Goal: Task Accomplishment & Management: Manage account settings

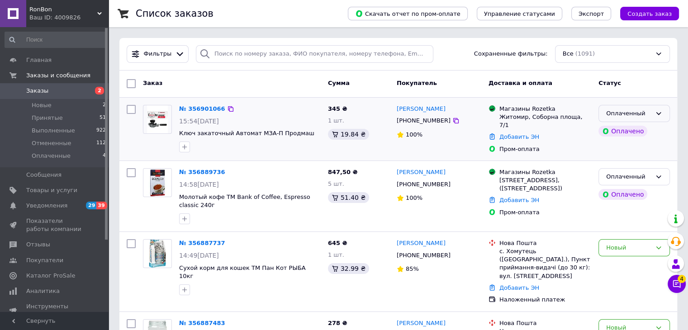
click at [657, 111] on icon at bounding box center [658, 113] width 7 height 7
click at [633, 129] on li "Принят" at bounding box center [634, 132] width 71 height 17
click at [655, 174] on icon at bounding box center [658, 176] width 7 height 7
click at [630, 193] on li "Принят" at bounding box center [634, 195] width 71 height 17
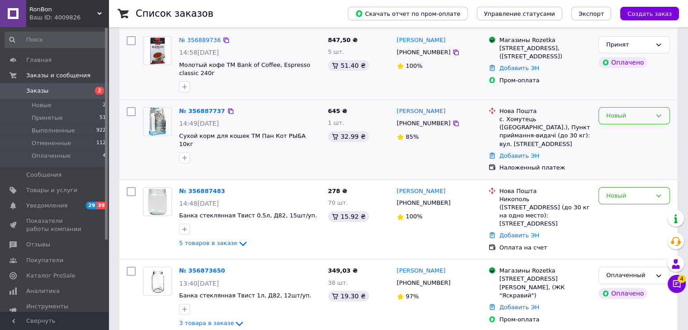
scroll to position [181, 0]
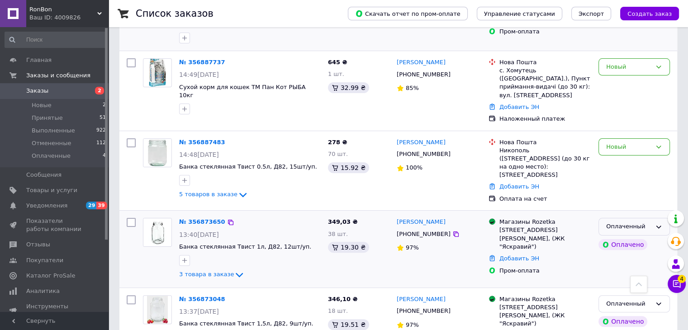
click at [657, 224] on icon at bounding box center [658, 227] width 7 height 7
click at [630, 238] on li "Принят" at bounding box center [634, 246] width 71 height 17
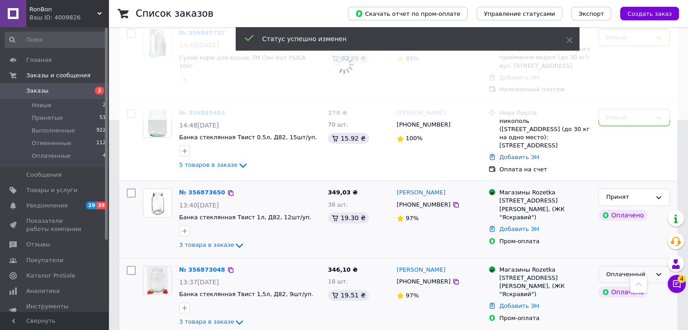
scroll to position [226, 0]
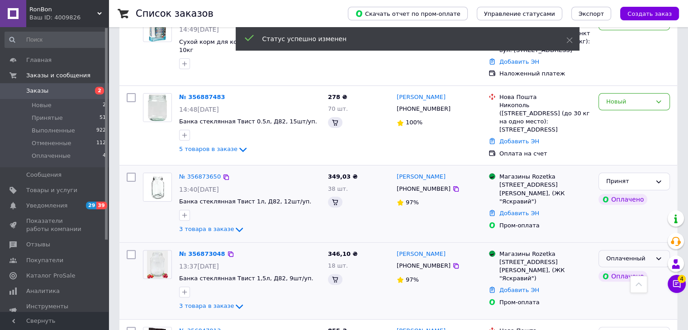
click at [660, 255] on icon at bounding box center [658, 258] width 7 height 7
click at [627, 269] on li "Принят" at bounding box center [634, 277] width 71 height 17
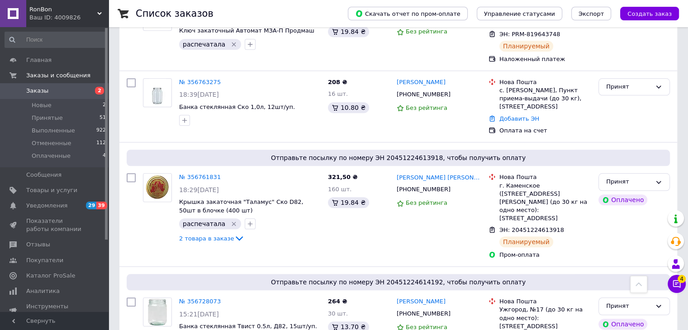
scroll to position [996, 0]
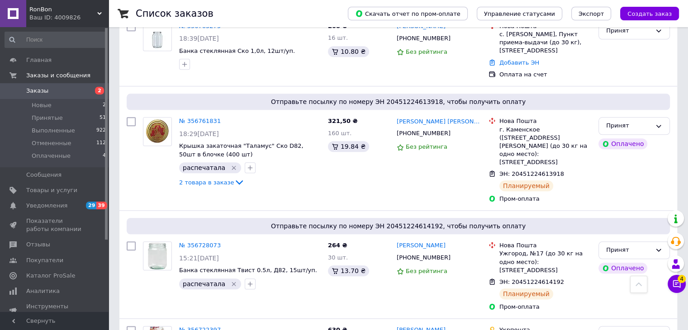
click at [40, 91] on span "Заказы" at bounding box center [37, 91] width 22 height 8
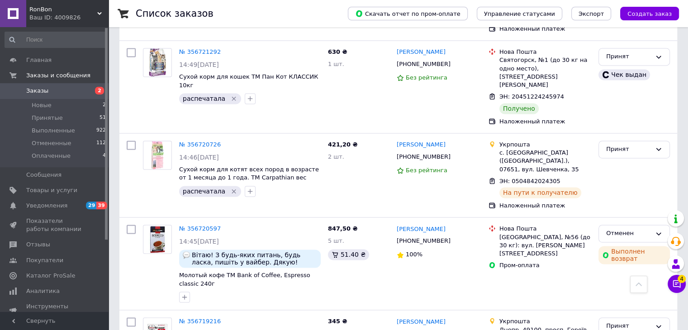
scroll to position [1360, 0]
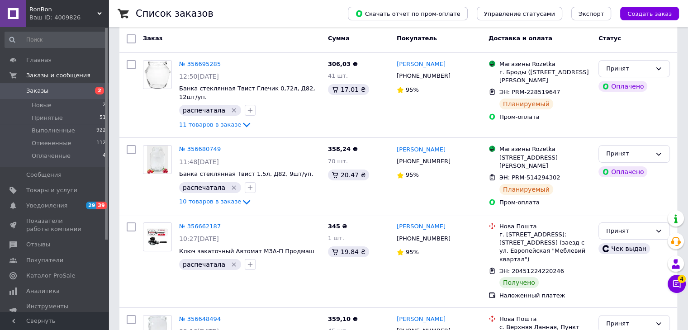
scroll to position [45, 0]
click at [657, 222] on div "Принят" at bounding box center [635, 231] width 72 height 18
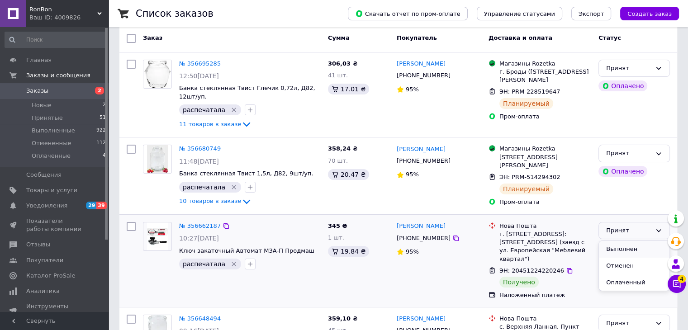
click at [631, 241] on li "Выполнен" at bounding box center [634, 249] width 71 height 17
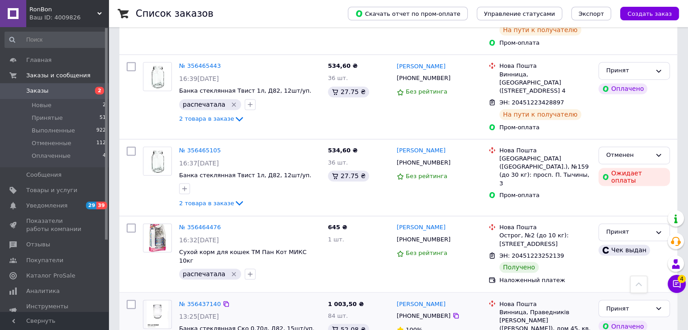
scroll to position [1435, 0]
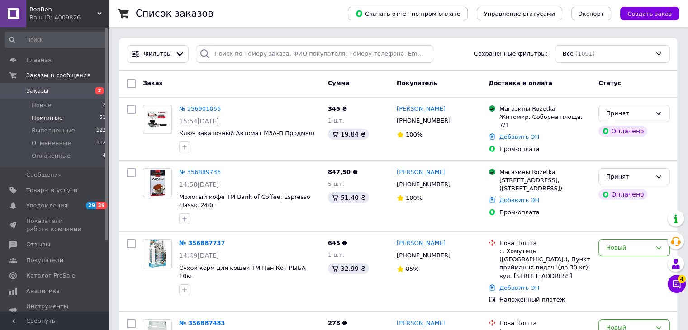
click at [43, 116] on span "Принятые" at bounding box center [47, 118] width 31 height 8
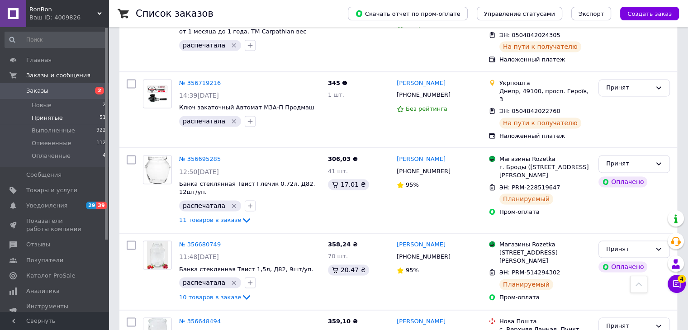
scroll to position [1387, 0]
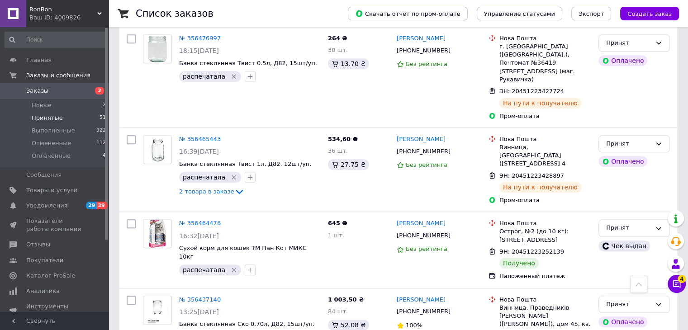
scroll to position [860, 0]
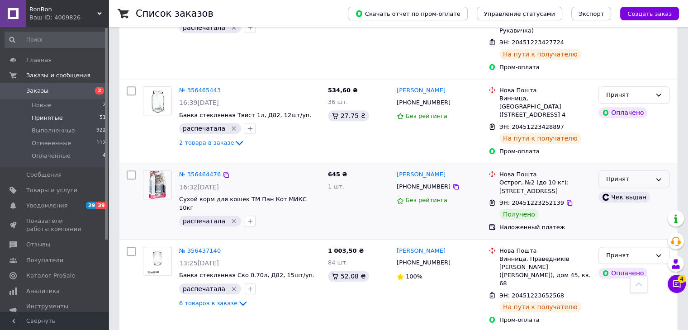
click at [657, 176] on icon at bounding box center [658, 179] width 7 height 7
click at [632, 190] on li "Выполнен" at bounding box center [634, 198] width 71 height 17
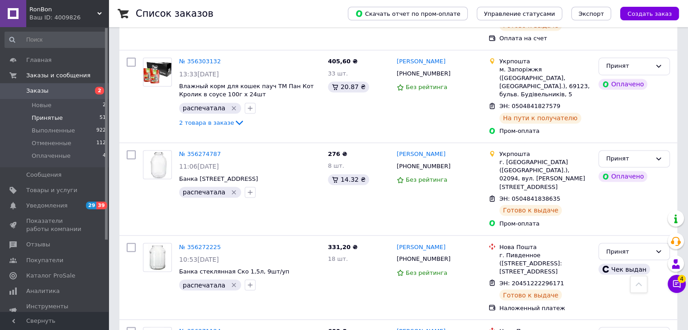
scroll to position [1508, 0]
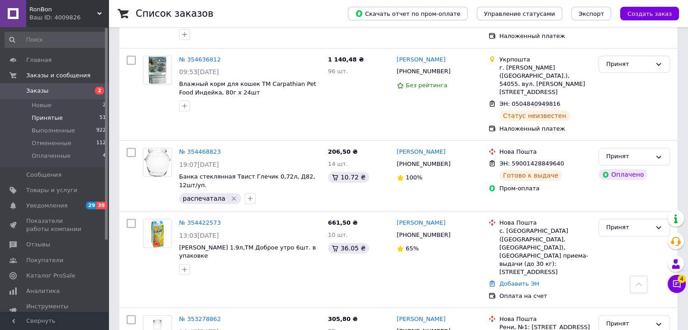
scroll to position [911, 0]
click at [659, 320] on icon at bounding box center [658, 323] width 7 height 7
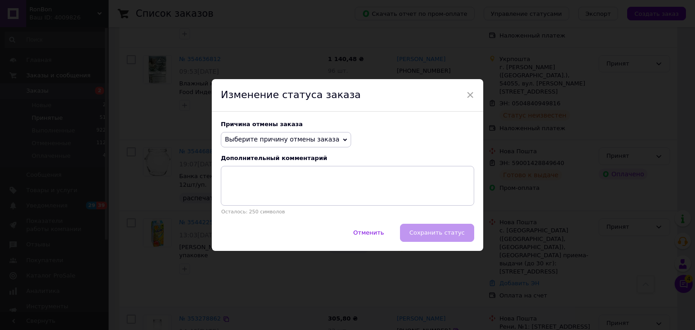
click at [343, 139] on icon at bounding box center [345, 139] width 4 height 3
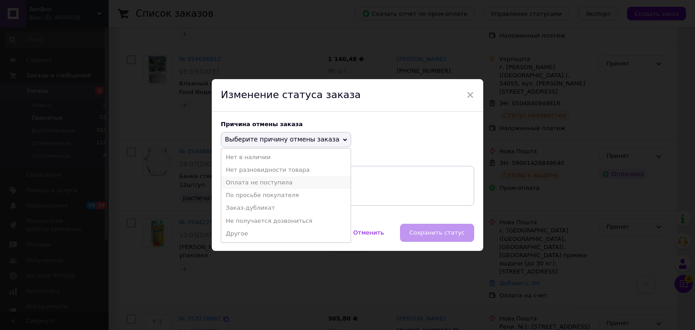
click at [288, 182] on li "Оплата не поступила" at bounding box center [285, 182] width 129 height 13
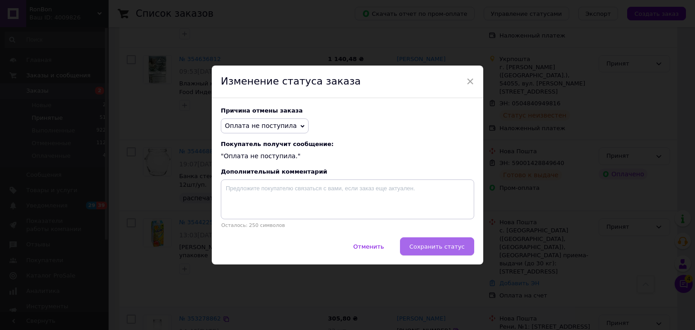
click at [439, 250] on span "Сохранить статус" at bounding box center [437, 246] width 55 height 7
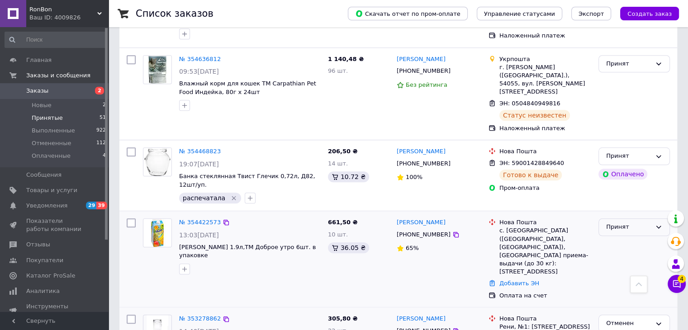
click at [661, 226] on icon at bounding box center [659, 227] width 5 height 3
click at [623, 254] on li "Отменен" at bounding box center [634, 262] width 71 height 17
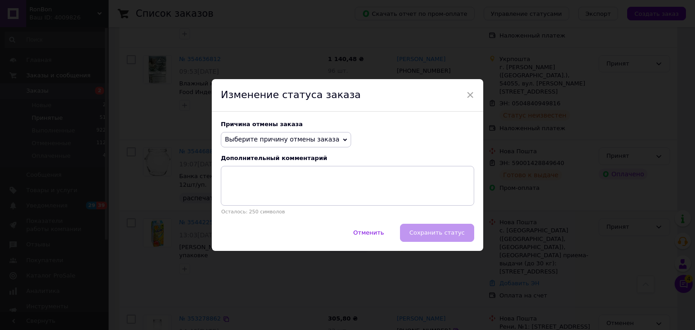
click at [343, 138] on icon at bounding box center [345, 140] width 4 height 4
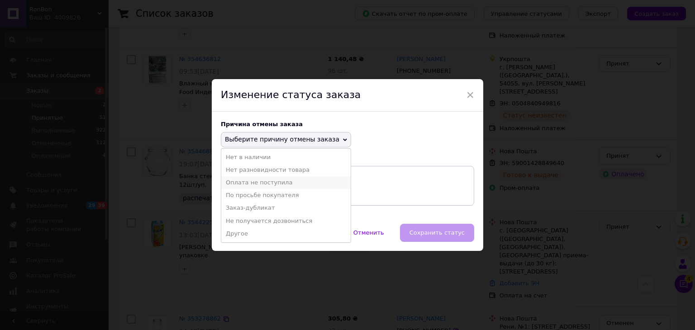
click at [276, 181] on li "Оплата не поступила" at bounding box center [285, 182] width 129 height 13
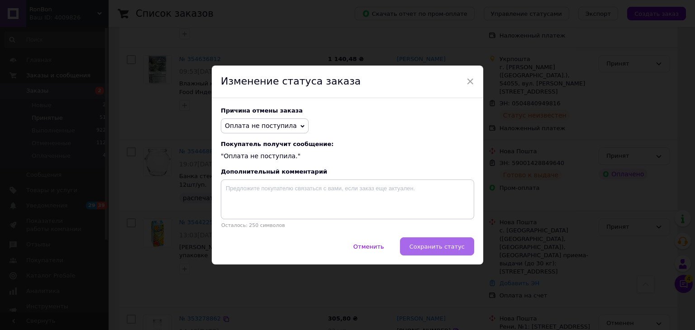
click at [444, 253] on button "Сохранить статус" at bounding box center [437, 247] width 74 height 18
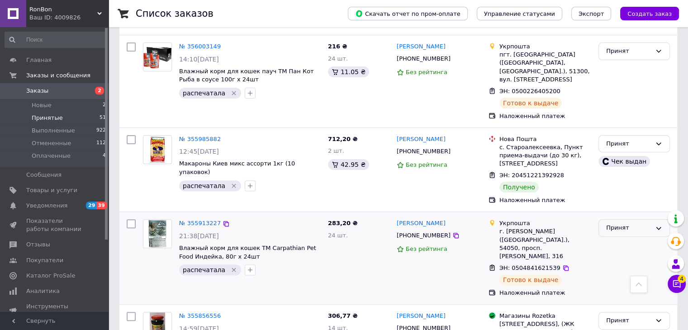
scroll to position [255, 0]
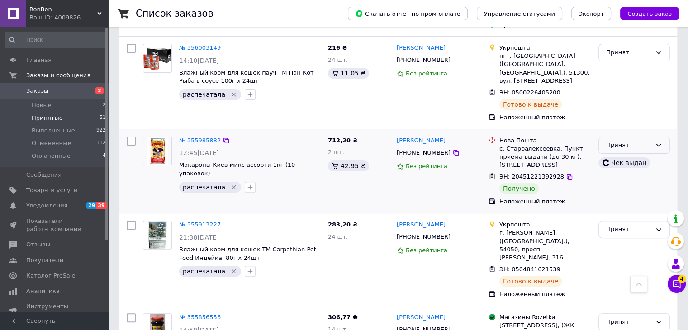
click at [653, 137] on div "Принят" at bounding box center [635, 146] width 72 height 18
click at [631, 156] on li "Выполнен" at bounding box center [634, 164] width 71 height 17
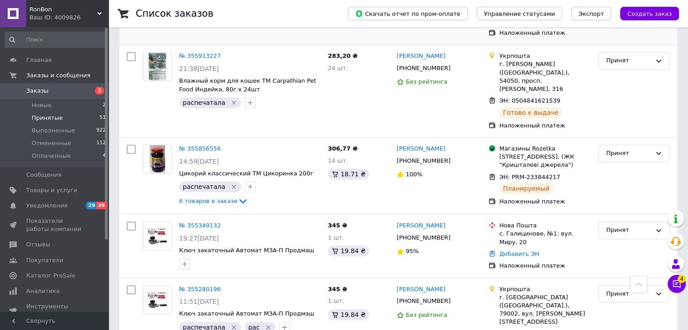
scroll to position [453, 0]
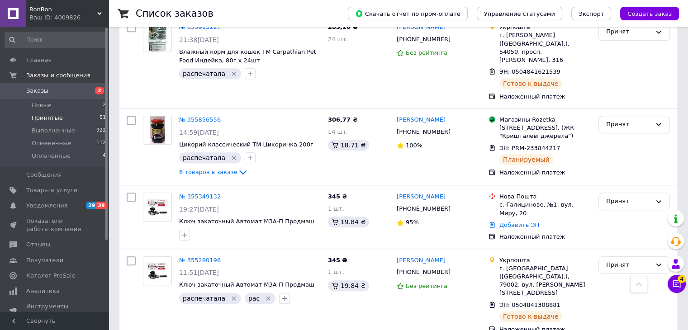
click at [38, 90] on span "Заказы" at bounding box center [37, 91] width 22 height 8
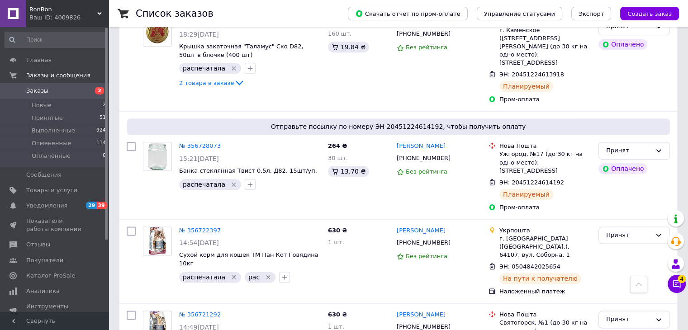
scroll to position [1177, 0]
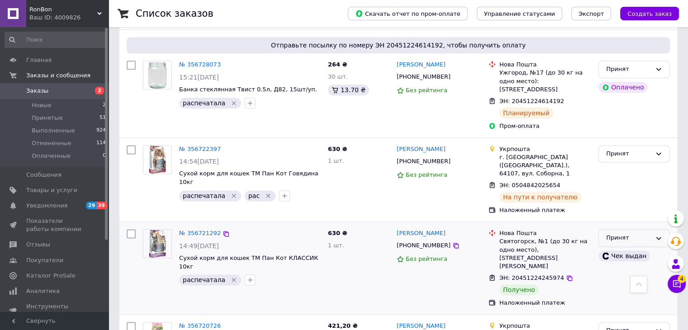
click at [660, 235] on icon at bounding box center [658, 238] width 7 height 7
click at [630, 249] on li "Выполнен" at bounding box center [634, 257] width 71 height 17
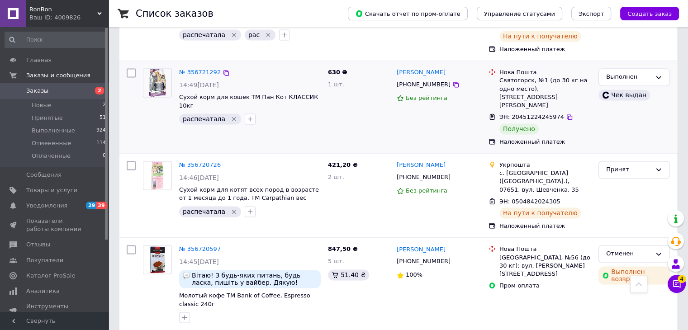
scroll to position [1360, 0]
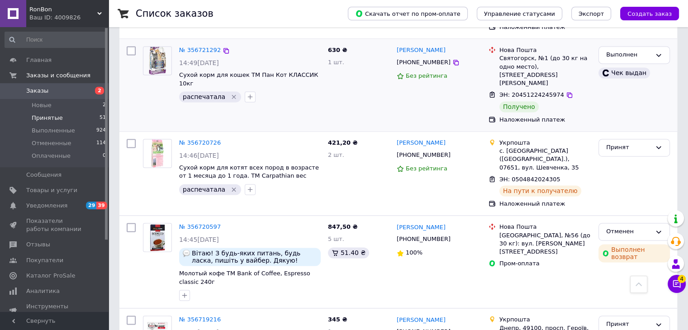
click at [45, 116] on span "Принятые" at bounding box center [47, 118] width 31 height 8
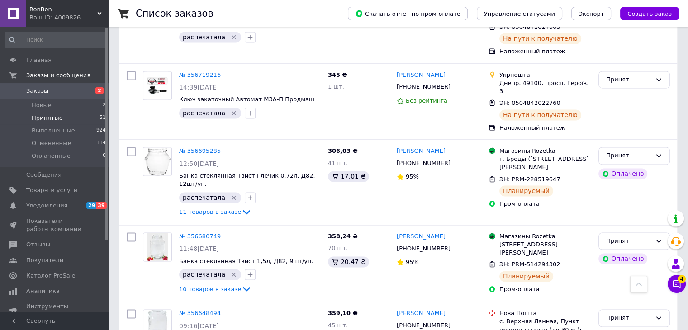
scroll to position [1387, 0]
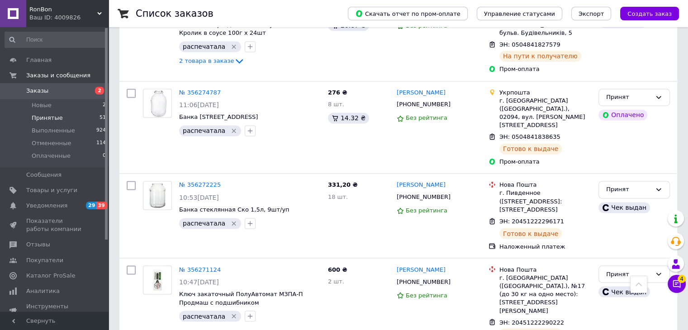
scroll to position [1516, 0]
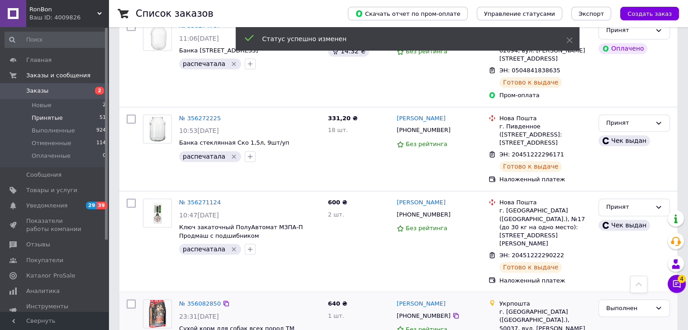
scroll to position [1485, 0]
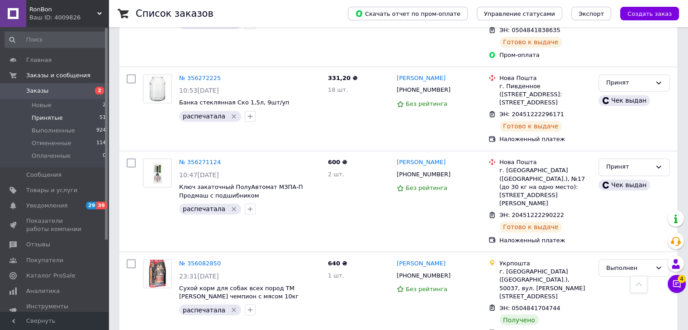
click at [51, 114] on span "Принятые" at bounding box center [47, 118] width 31 height 8
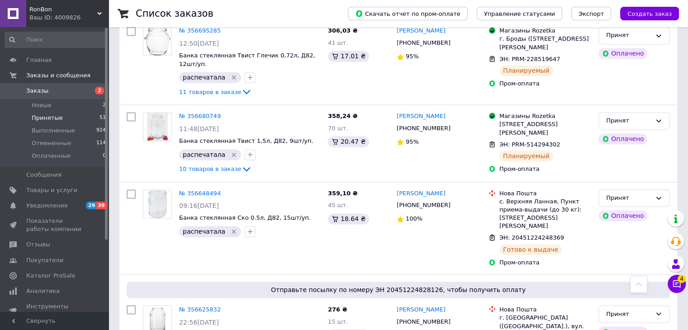
scroll to position [1418, 0]
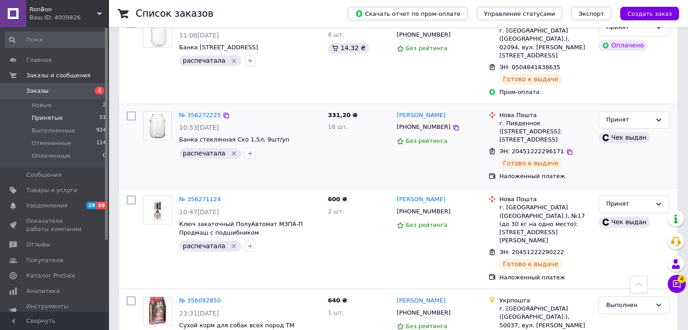
scroll to position [1485, 0]
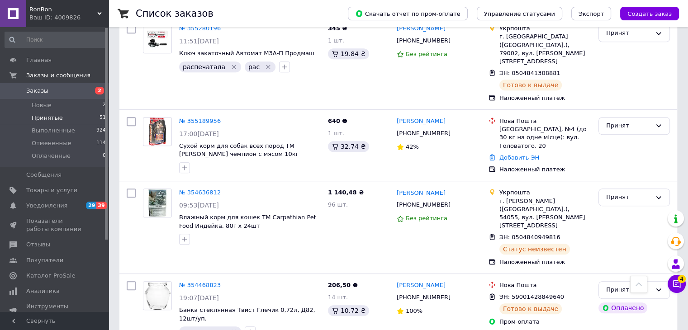
scroll to position [439, 0]
